Goal: Task Accomplishment & Management: Complete application form

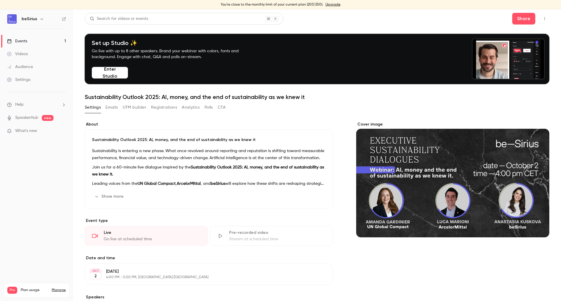
drag, startPoint x: 37, startPoint y: 199, endPoint x: 35, endPoint y: 119, distance: 79.5
click at [37, 199] on nav "beSirius Events 1 Videos Audience Settings Help SpeakerHub new What's new Pro P…" at bounding box center [36, 155] width 73 height 292
click at [30, 44] on link "Events 1" at bounding box center [36, 41] width 73 height 13
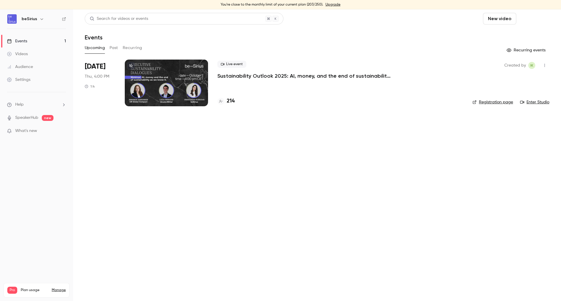
click at [536, 18] on button "Schedule" at bounding box center [534, 19] width 31 height 12
click at [520, 38] on li "One time event" at bounding box center [517, 34] width 63 height 15
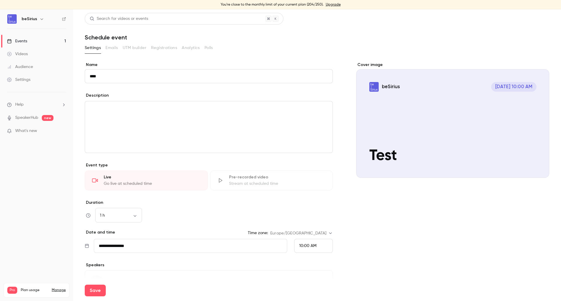
type input "****"
click at [161, 134] on div "editor" at bounding box center [208, 126] width 247 height 51
click at [158, 74] on input "****" at bounding box center [209, 76] width 248 height 14
click at [163, 101] on div "description" at bounding box center [209, 127] width 248 height 52
click at [225, 250] on input "**********" at bounding box center [190, 246] width 193 height 14
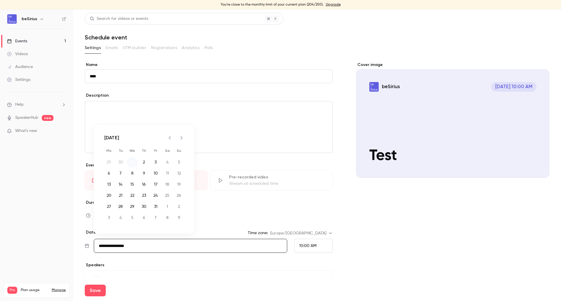
click at [132, 159] on button "1" at bounding box center [132, 162] width 11 height 11
click at [305, 245] on span "10:00 AM" at bounding box center [307, 246] width 17 height 4
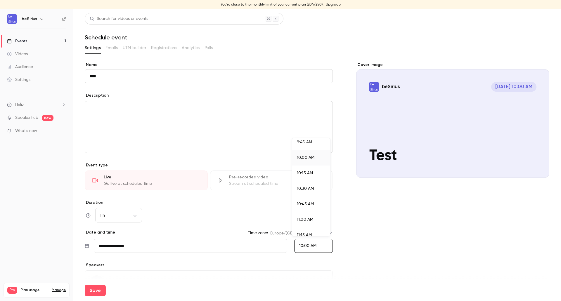
scroll to position [637, 0]
click at [312, 207] on div "11:15 AM" at bounding box center [311, 206] width 29 height 6
click at [368, 232] on div "Cover image beSirius [DATE] 11:15 AM Test" at bounding box center [452, 186] width 193 height 249
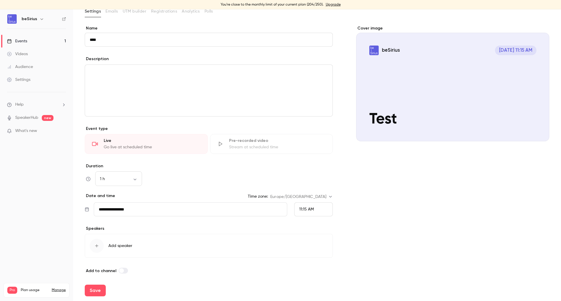
scroll to position [40, 0]
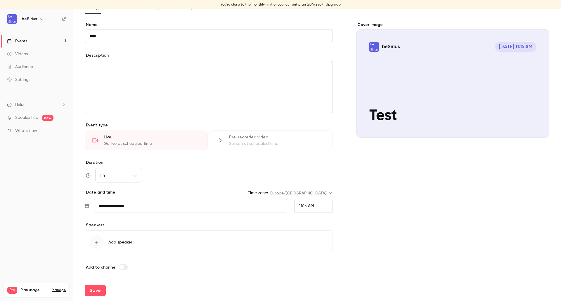
click at [120, 241] on span "Add speaker" at bounding box center [120, 243] width 24 height 6
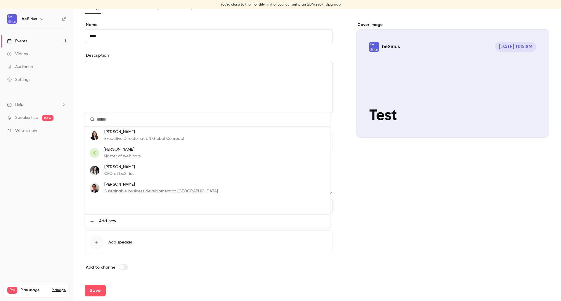
click at [185, 282] on div at bounding box center [280, 150] width 561 height 301
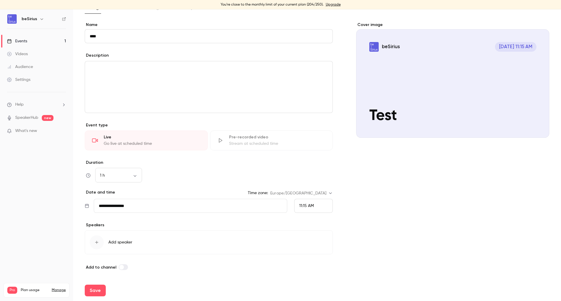
click at [96, 240] on div "button" at bounding box center [97, 242] width 14 height 14
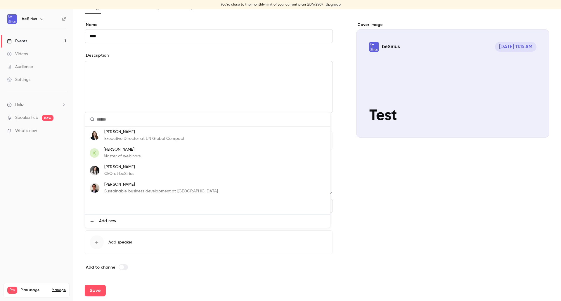
click at [105, 222] on span "Add new" at bounding box center [107, 221] width 17 height 6
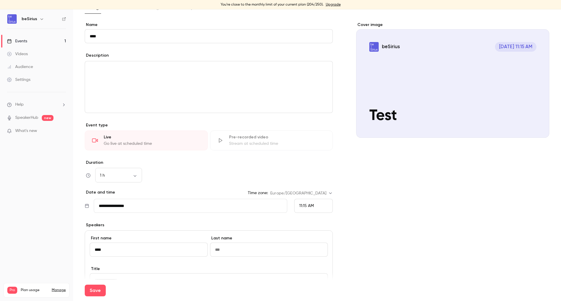
type input "****"
click at [232, 252] on input at bounding box center [269, 250] width 118 height 14
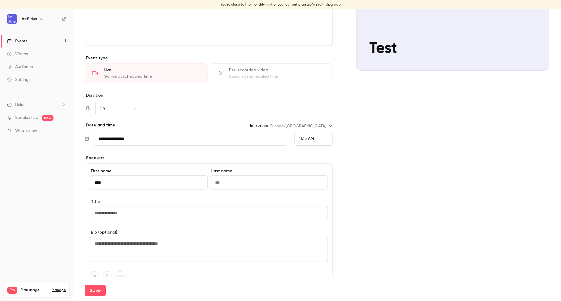
scroll to position [128, 0]
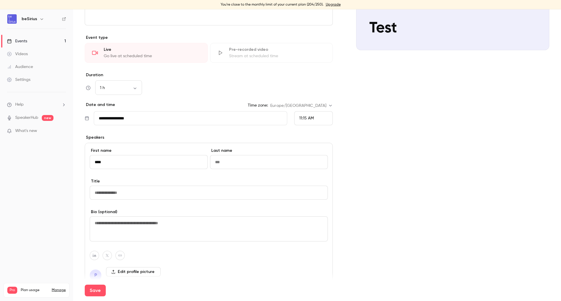
click at [119, 192] on input at bounding box center [209, 193] width 238 height 14
type input "**********"
click at [147, 212] on label "Bio (optional)" at bounding box center [209, 212] width 238 height 6
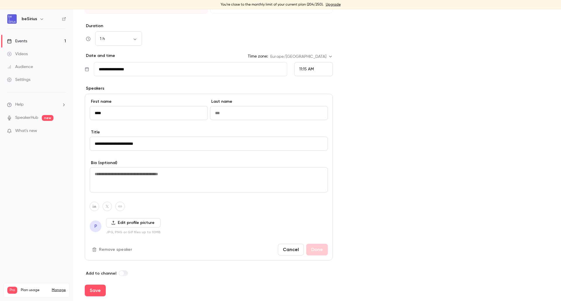
scroll to position [183, 0]
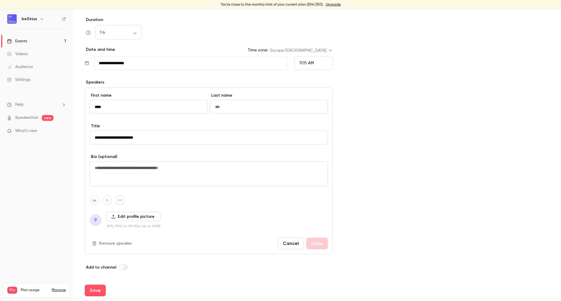
click at [126, 216] on label "Edit profile picture" at bounding box center [133, 216] width 55 height 9
click at [0, 0] on input "Edit profile picture" at bounding box center [0, 0] width 0 height 0
click at [92, 292] on button "Save" at bounding box center [95, 291] width 21 height 12
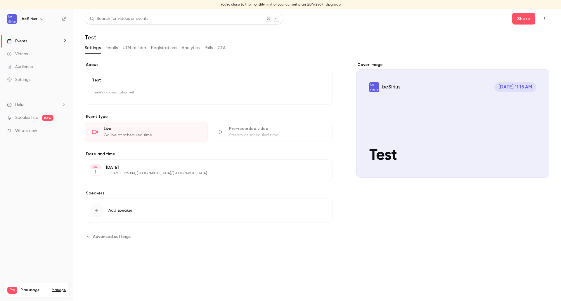
click at [413, 98] on div "Cover image" at bounding box center [452, 120] width 193 height 116
click at [0, 0] on input "beSirius [DATE] 11:15 AM Test" at bounding box center [0, 0] width 0 height 0
click at [536, 169] on icon "Cover image" at bounding box center [539, 167] width 6 height 5
click at [103, 83] on div "Test There's no description yet Edit" at bounding box center [209, 87] width 248 height 34
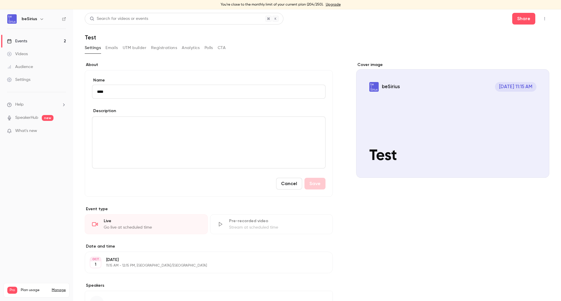
click at [224, 56] on div "**********" at bounding box center [317, 201] width 465 height 293
click at [35, 43] on link "Events 2" at bounding box center [36, 41] width 73 height 13
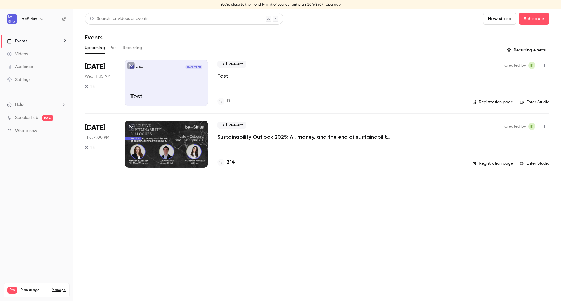
click at [162, 82] on div "beSirius [DATE] 11:15 AM Test" at bounding box center [166, 83] width 83 height 47
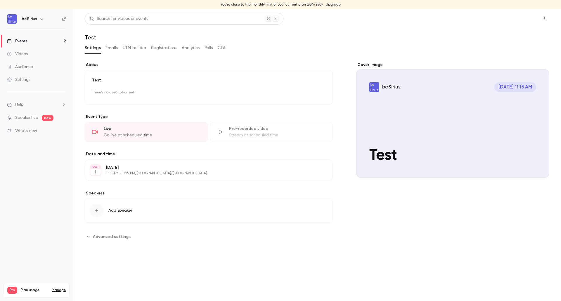
click at [530, 21] on button "Share" at bounding box center [523, 19] width 23 height 12
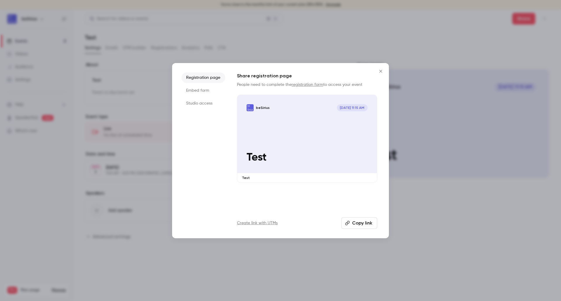
click at [353, 225] on button "Copy link" at bounding box center [359, 223] width 36 height 12
click at [379, 68] on button "Close" at bounding box center [381, 71] width 12 height 12
